Goal: Find specific page/section: Find specific page/section

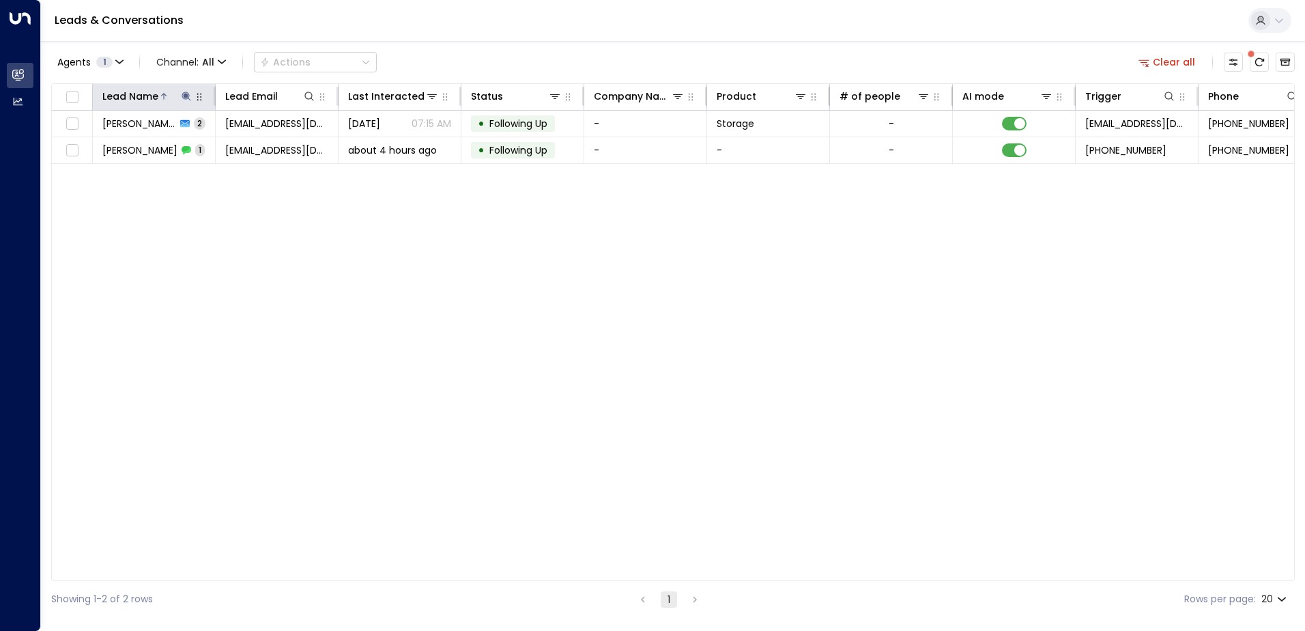
click at [186, 97] on icon at bounding box center [186, 95] width 9 height 9
drag, startPoint x: 274, startPoint y: 146, endPoint x: 240, endPoint y: 144, distance: 34.2
click at [272, 145] on icon "button" at bounding box center [272, 145] width 9 height 9
click at [231, 144] on input "text" at bounding box center [186, 145] width 188 height 25
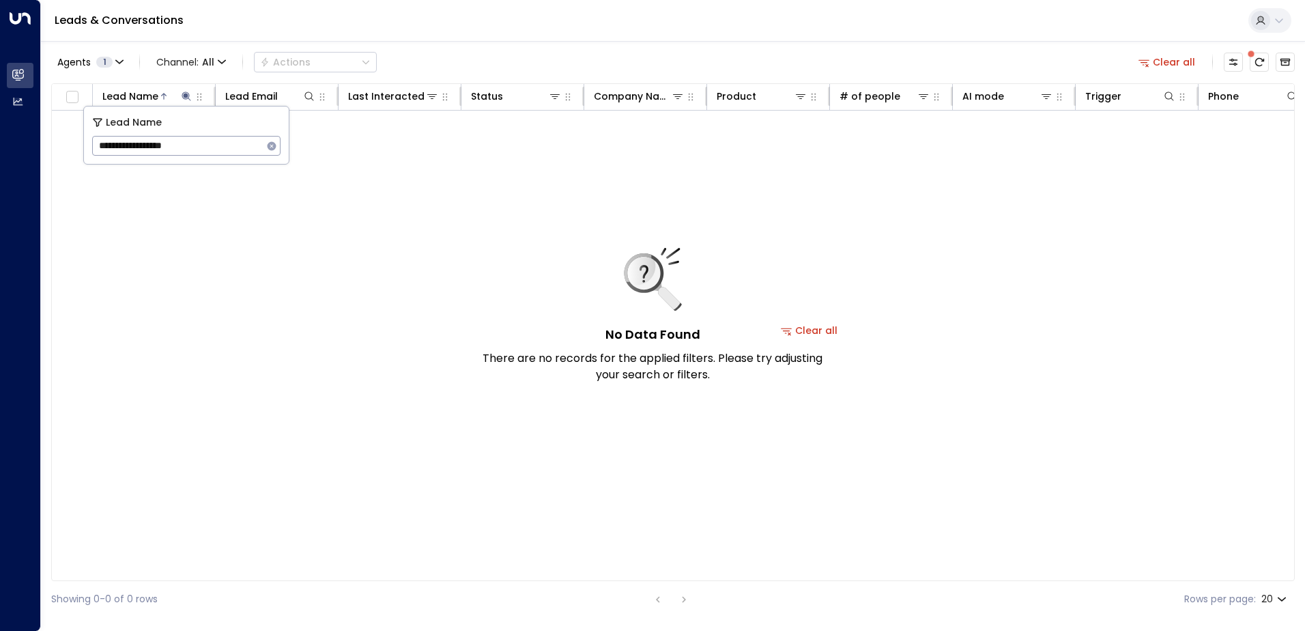
type input "**********"
click at [274, 148] on icon "button" at bounding box center [272, 145] width 9 height 9
click at [228, 147] on input "text" at bounding box center [186, 145] width 188 height 25
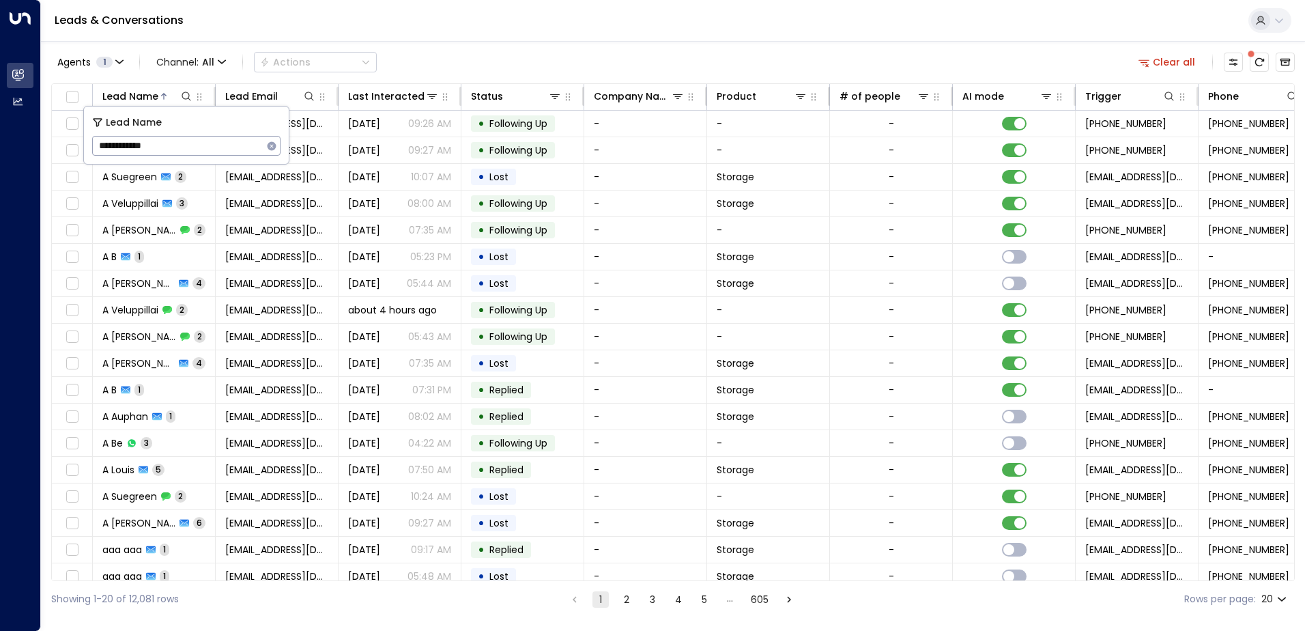
type input "**********"
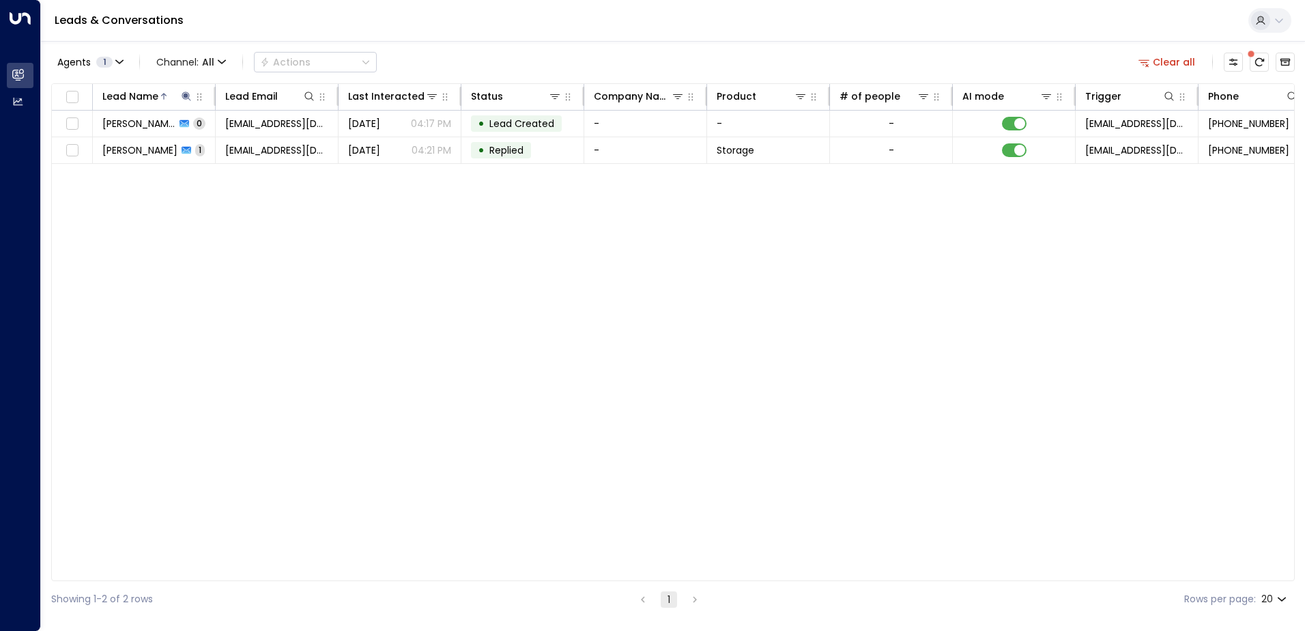
click at [369, 242] on div "Lead Name Lead Email Last Interacted Status Company Name Product # of people AI…" at bounding box center [673, 332] width 1244 height 498
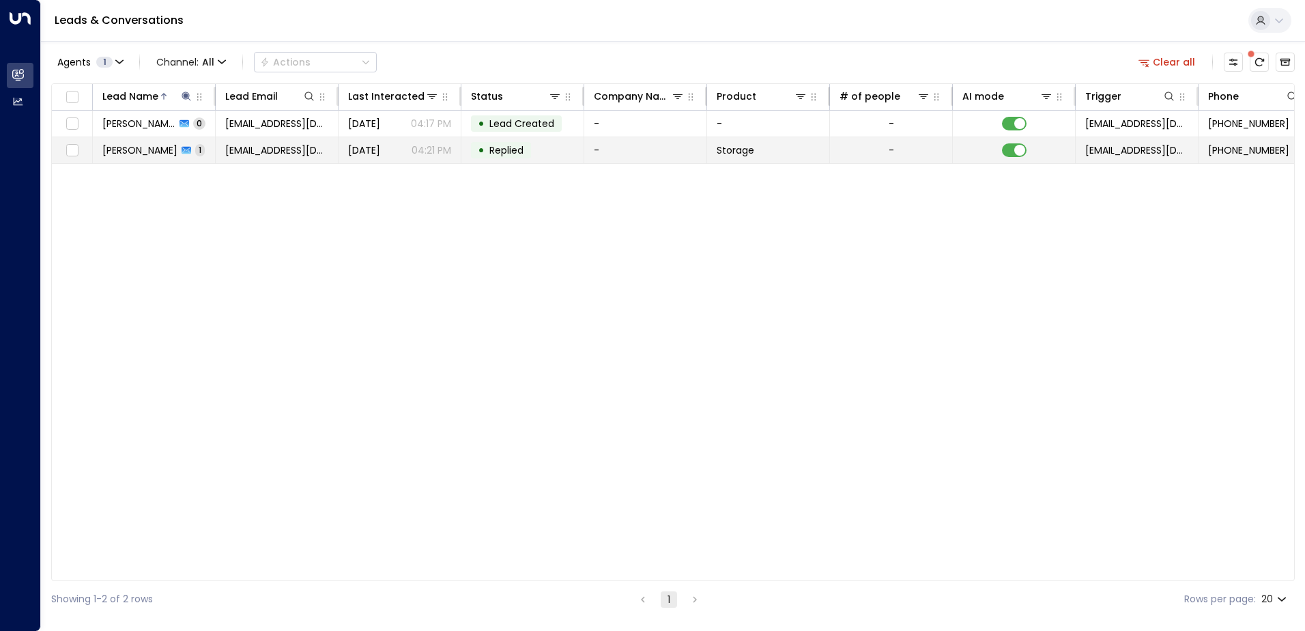
click at [214, 141] on td "[PERSON_NAME] 1" at bounding box center [154, 150] width 123 height 26
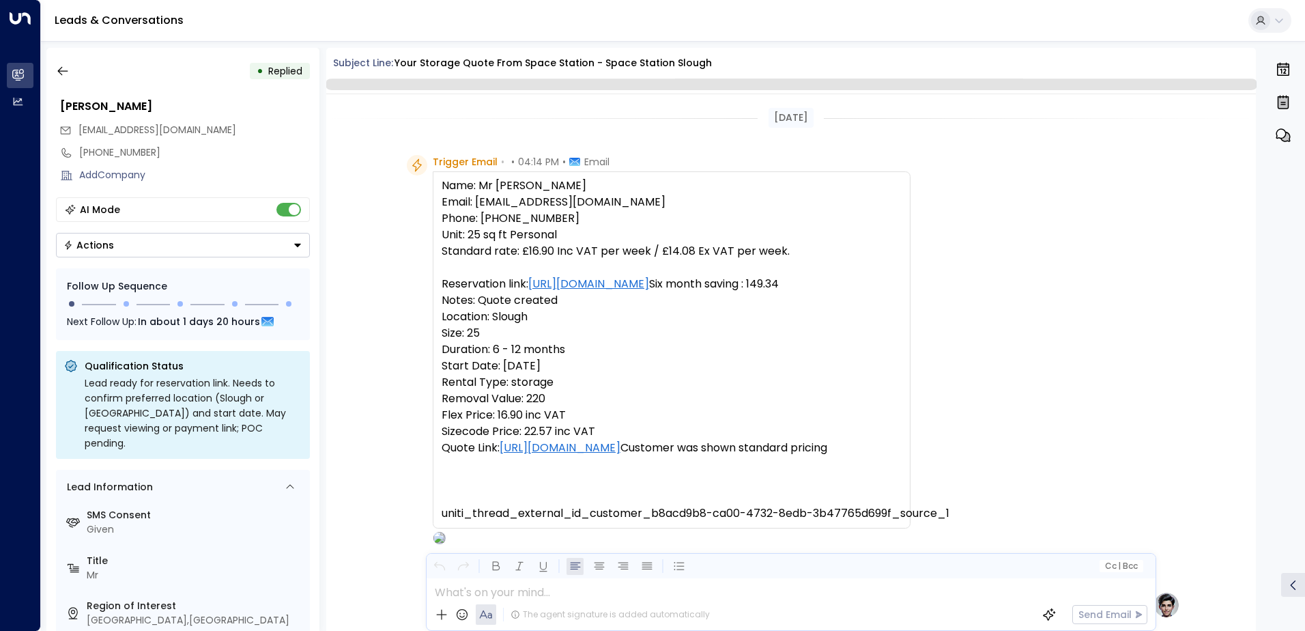
scroll to position [583, 0]
